Goal: Information Seeking & Learning: Learn about a topic

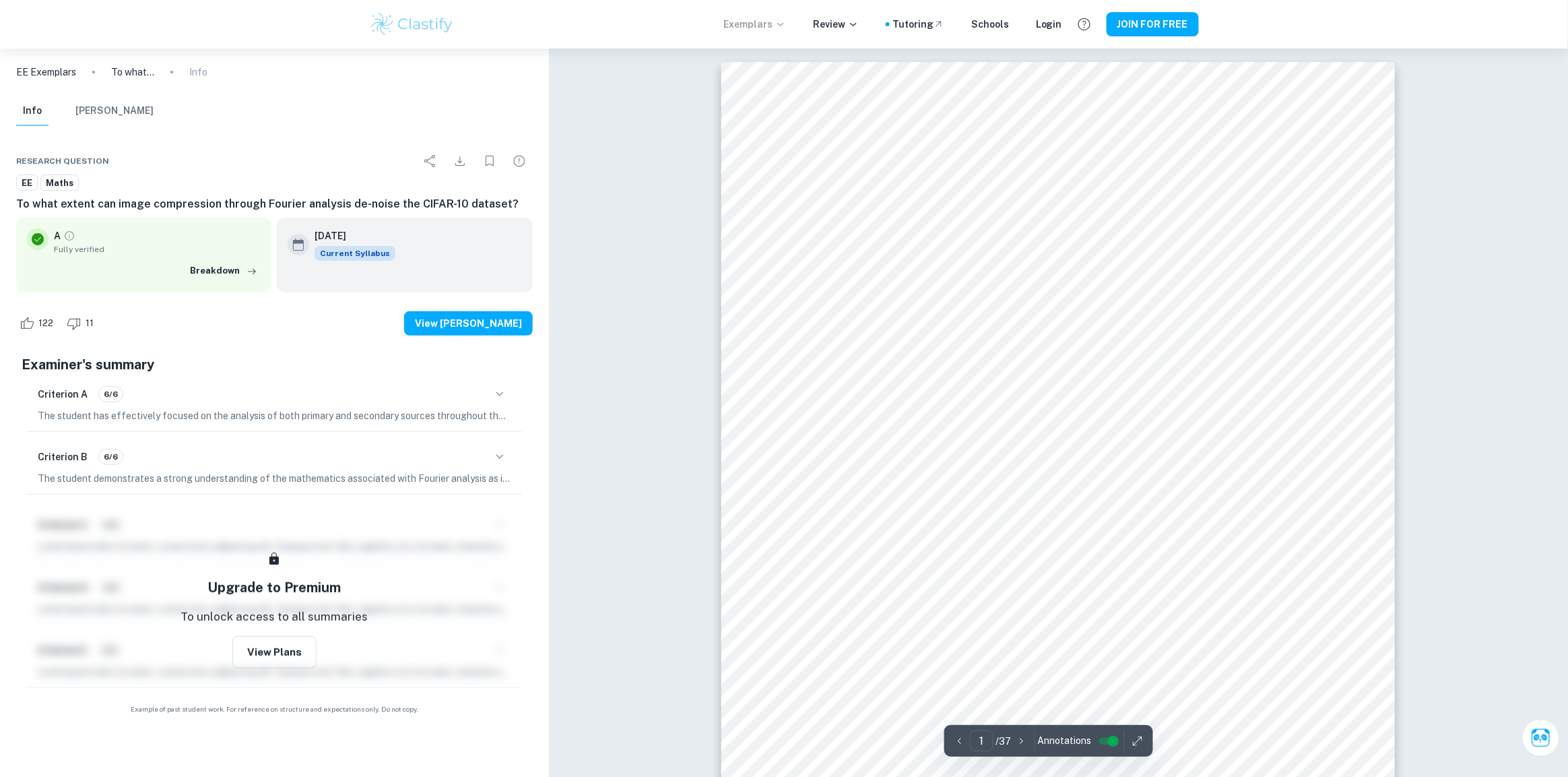
click at [779, 31] on p "Exemplars" at bounding box center [754, 24] width 62 height 15
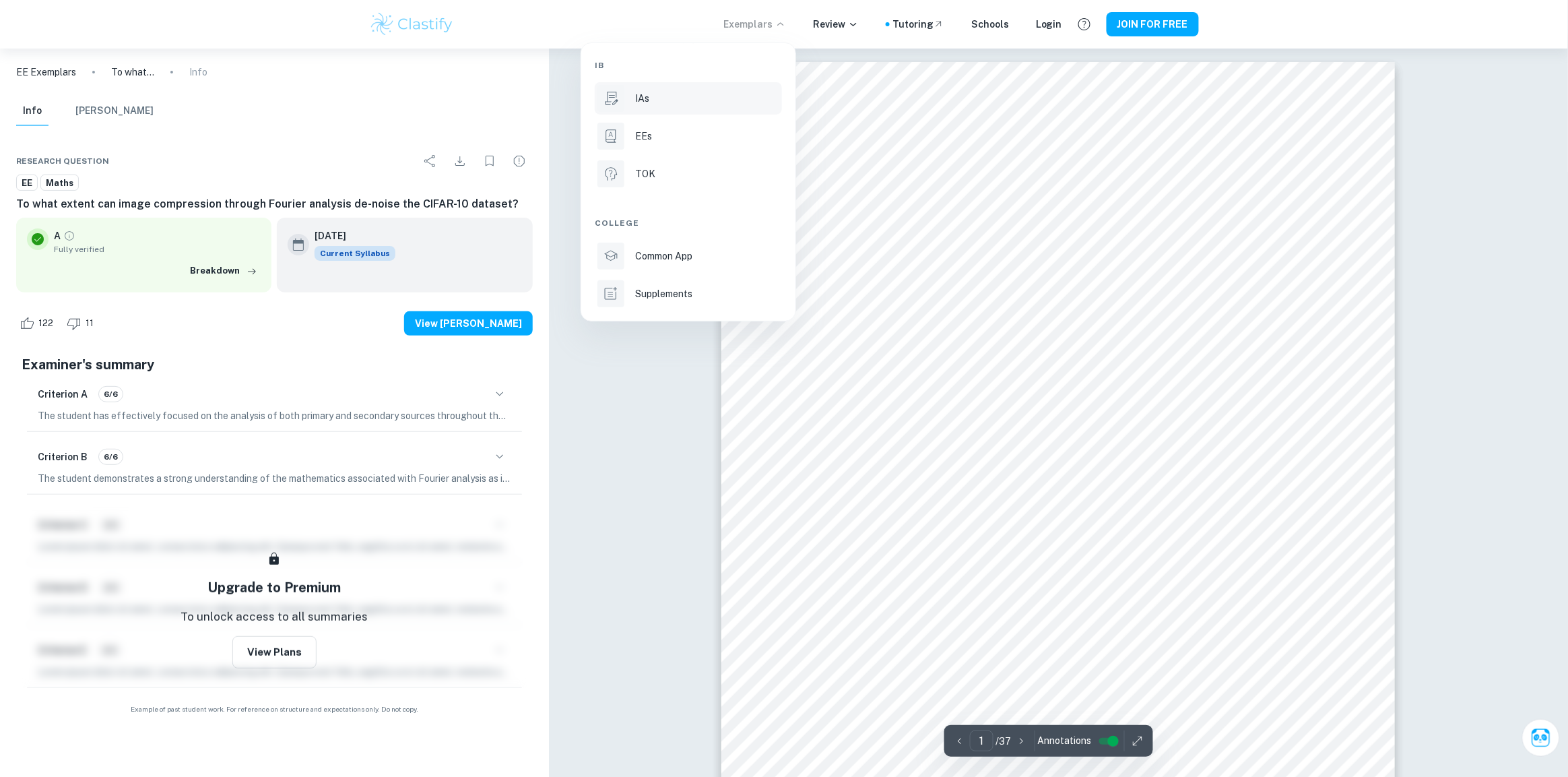
click at [623, 99] on div at bounding box center [611, 98] width 27 height 27
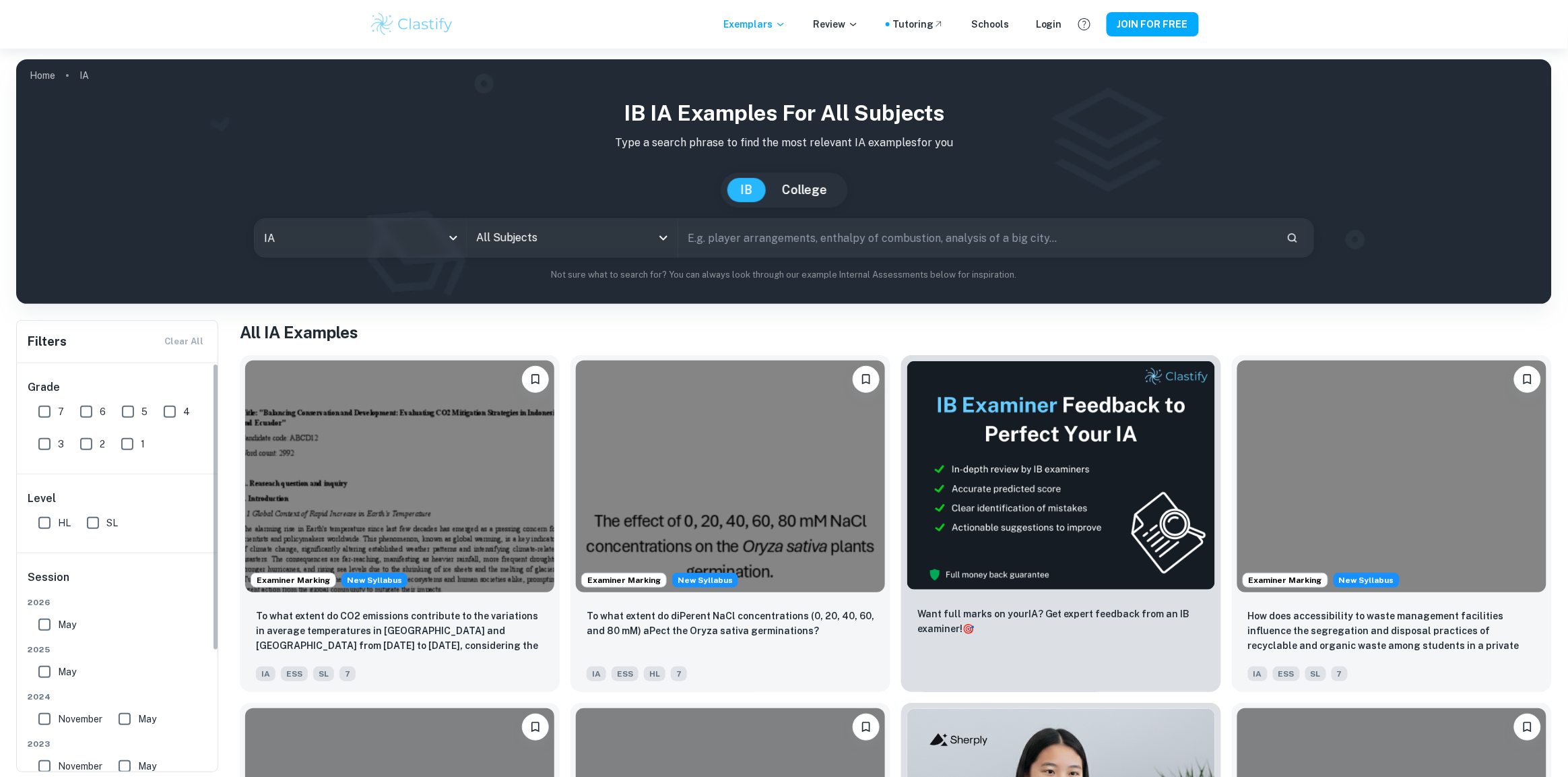
click at [47, 395] on div "7" at bounding box center [54, 408] width 42 height 32
click at [47, 408] on input "7" at bounding box center [44, 412] width 27 height 27
checkbox input "true"
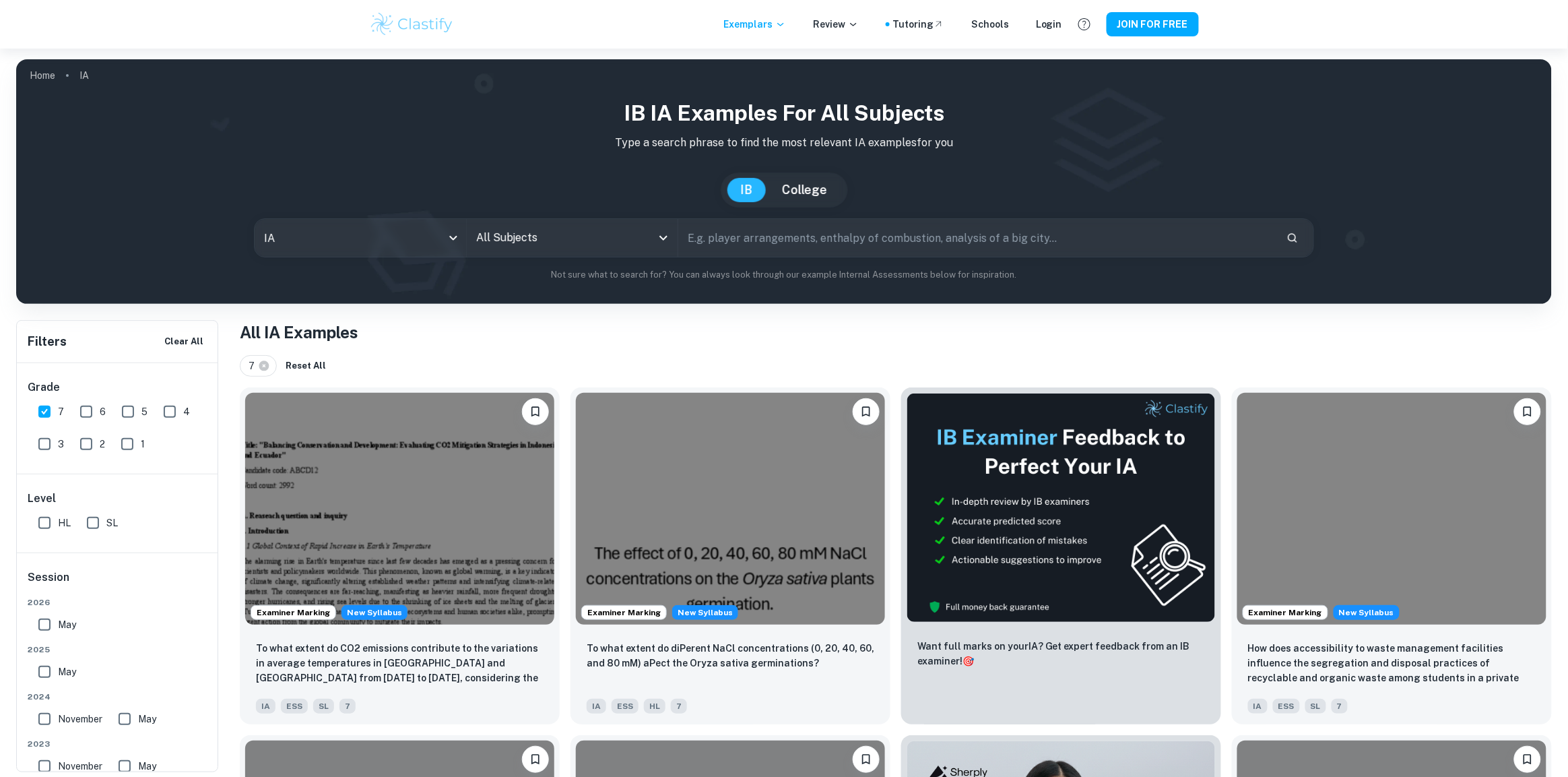
click at [47, 525] on input "HL" at bounding box center [44, 523] width 27 height 27
checkbox input "true"
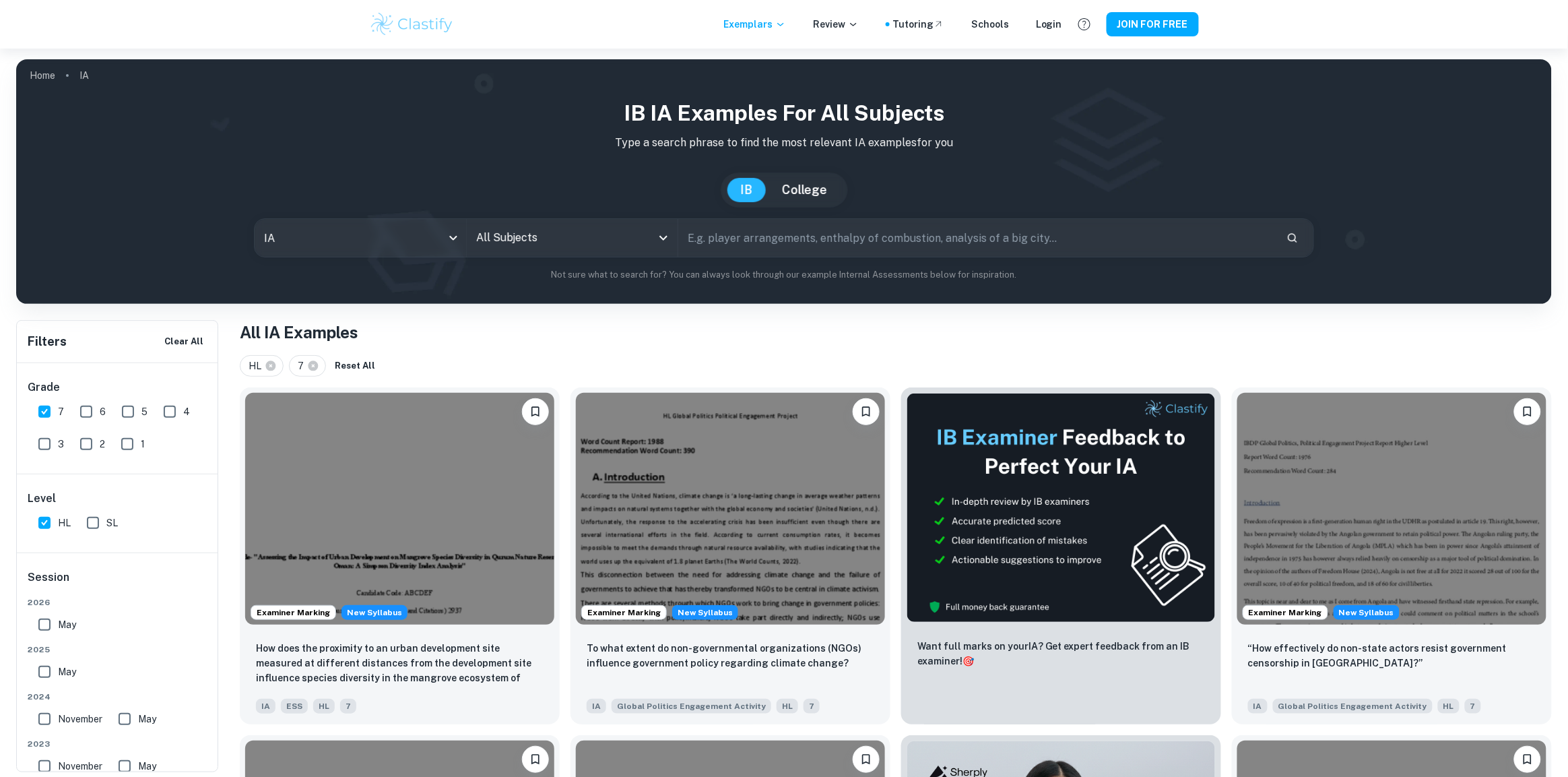
click at [547, 237] on input "All Subjects" at bounding box center [562, 238] width 179 height 26
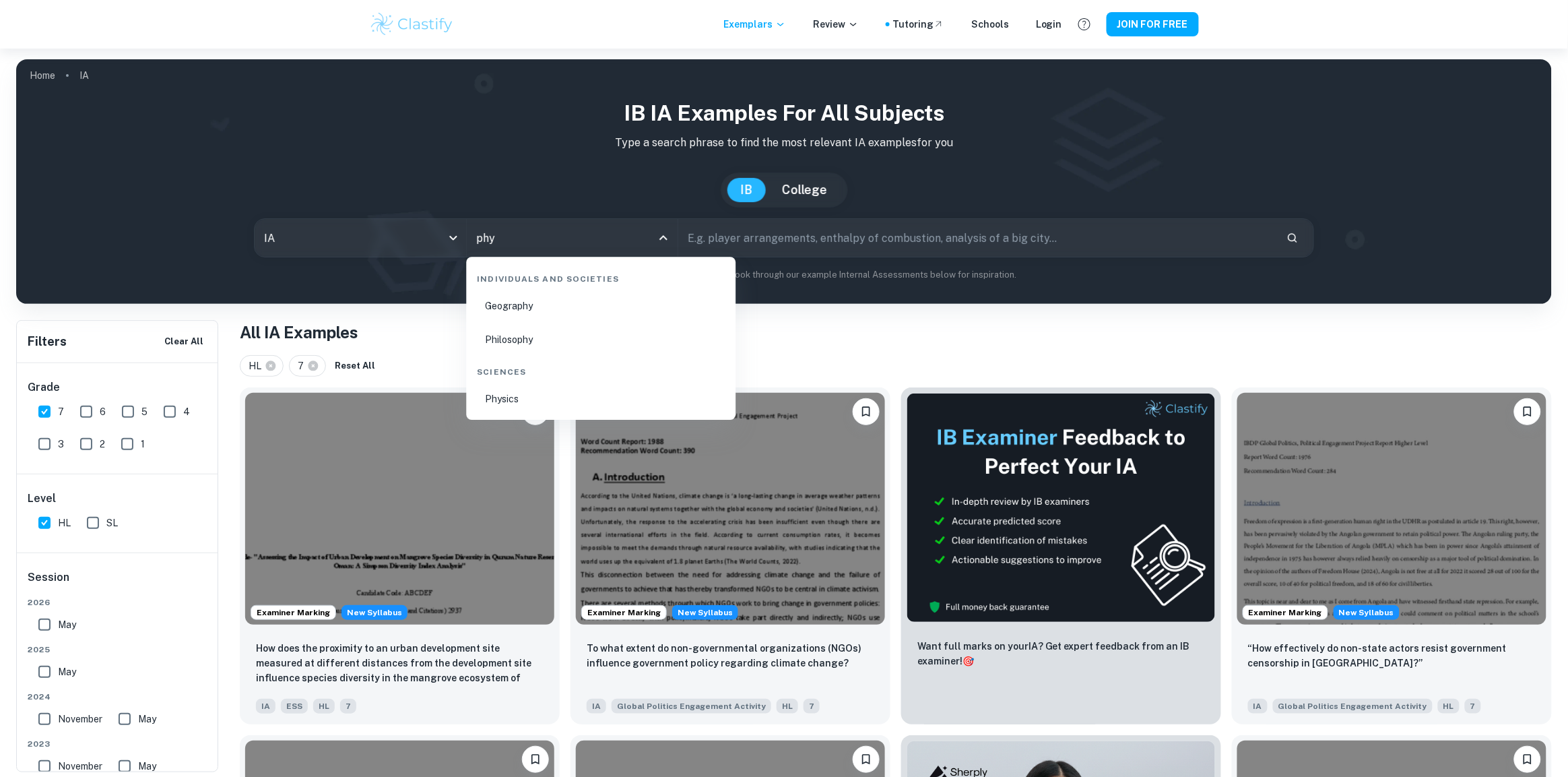
click at [552, 392] on li "Physics" at bounding box center [601, 398] width 259 height 31
type input "Physics"
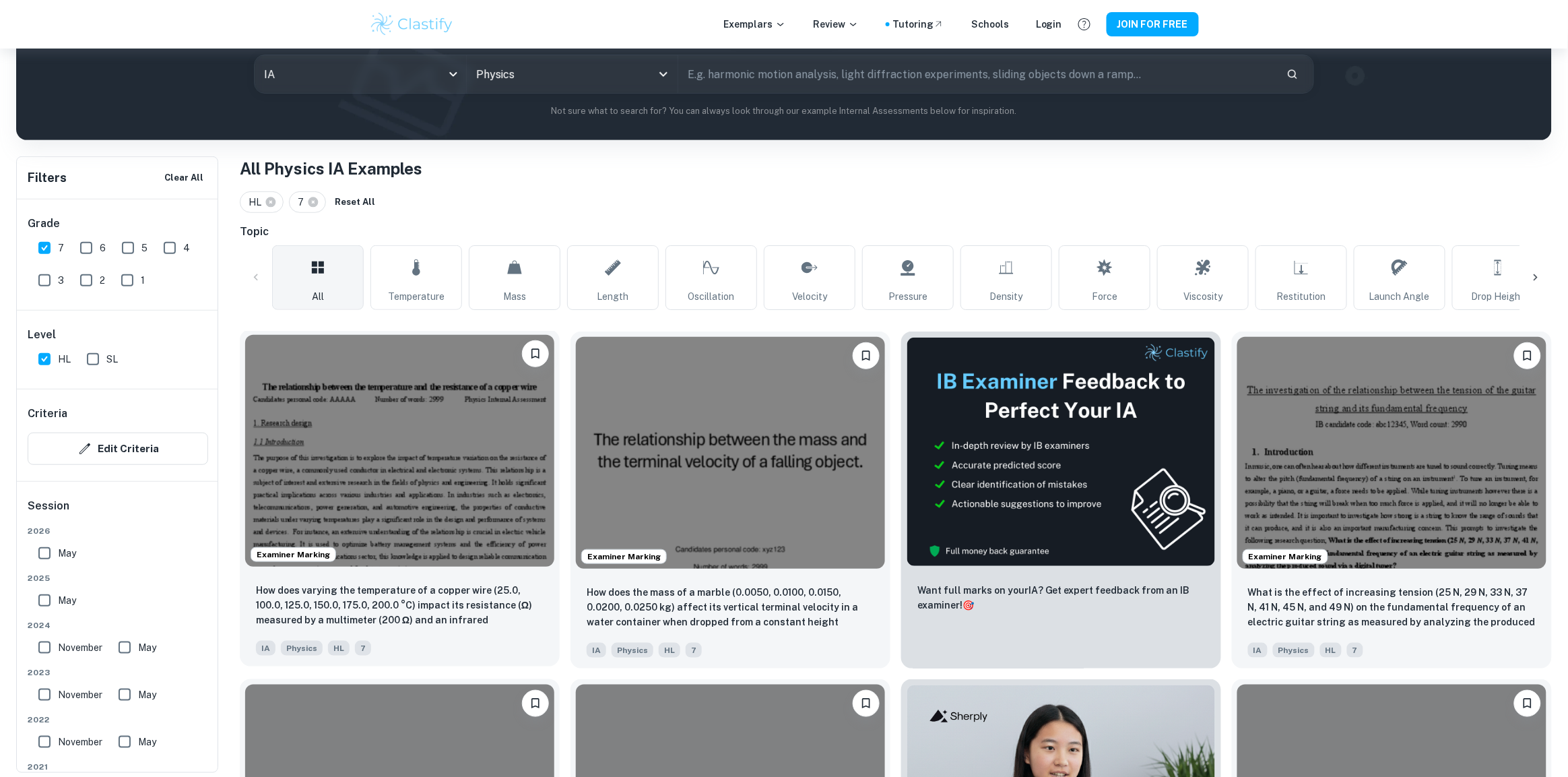
scroll to position [169, 0]
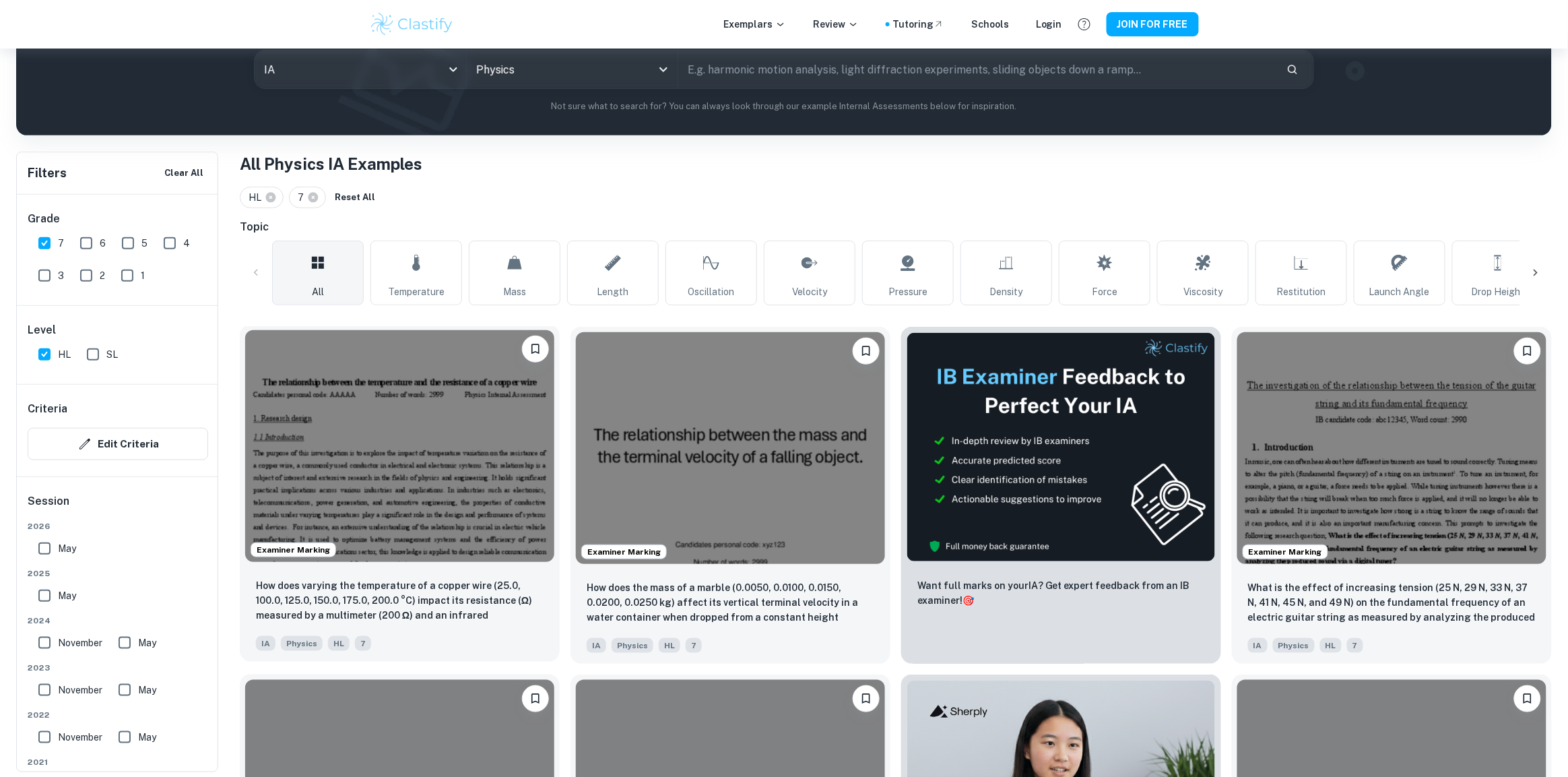
click at [449, 423] on img at bounding box center [400, 446] width 309 height 232
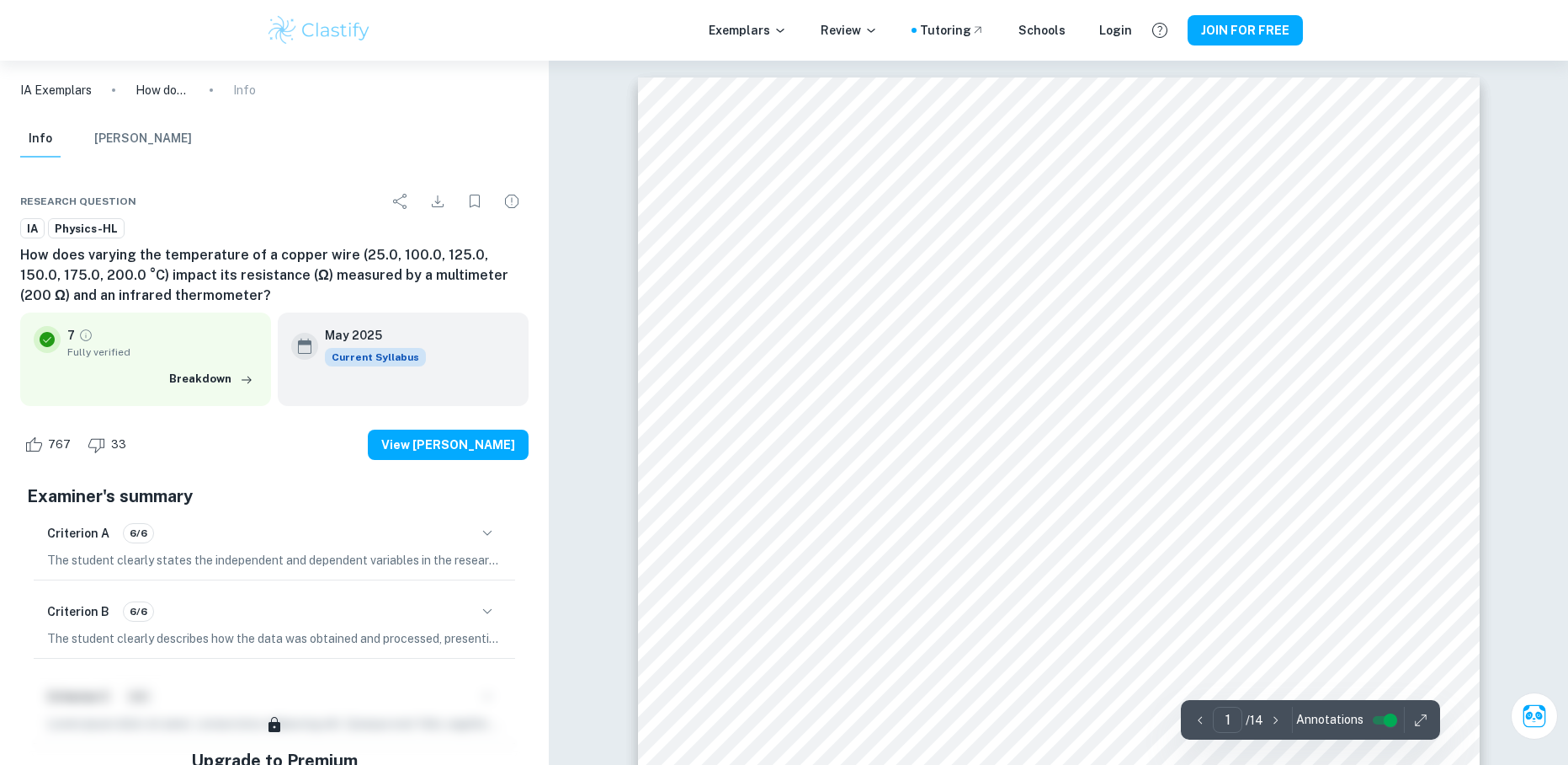
scroll to position [84, 0]
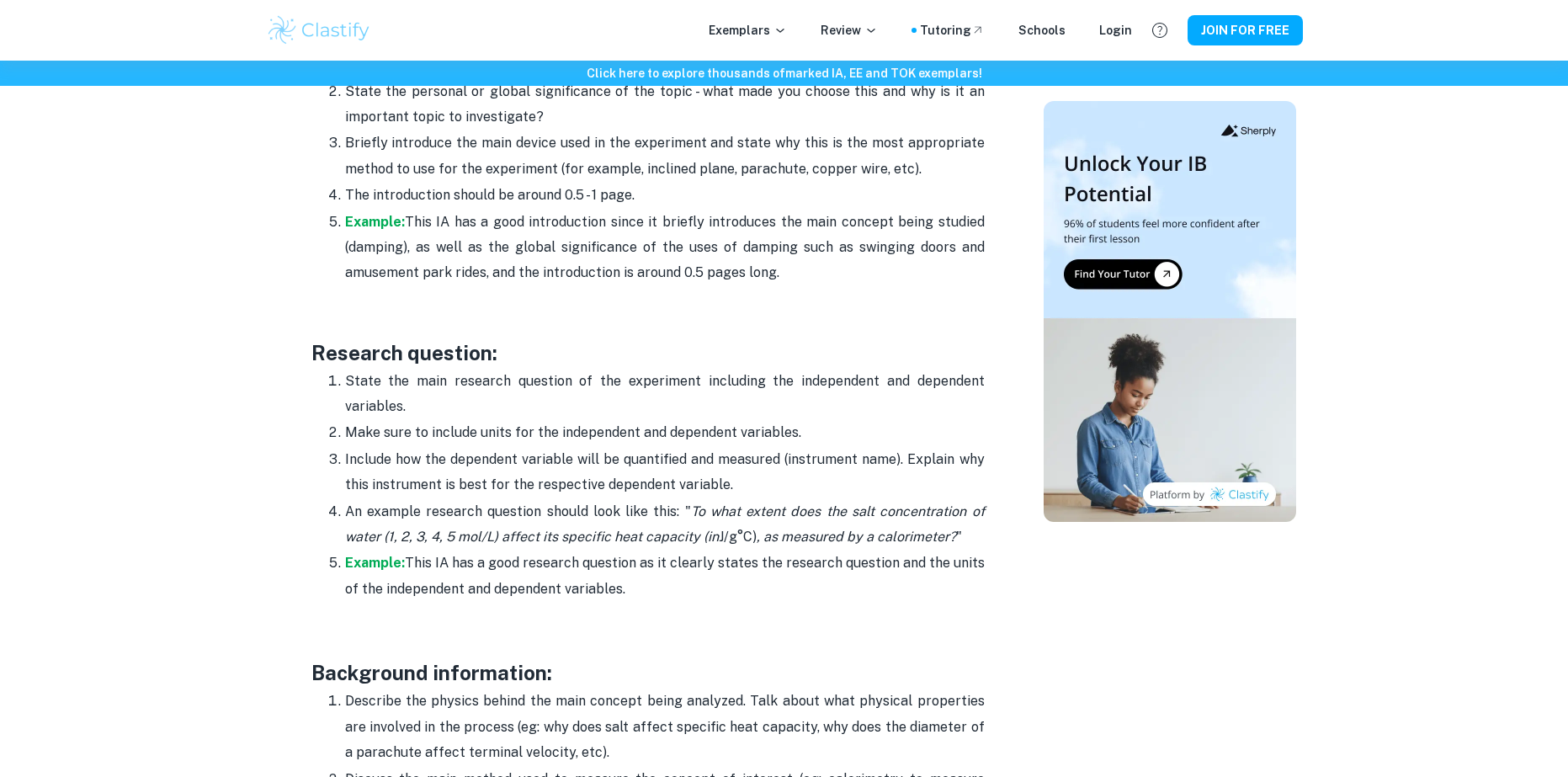
scroll to position [1010, 0]
